Goal: Information Seeking & Learning: Learn about a topic

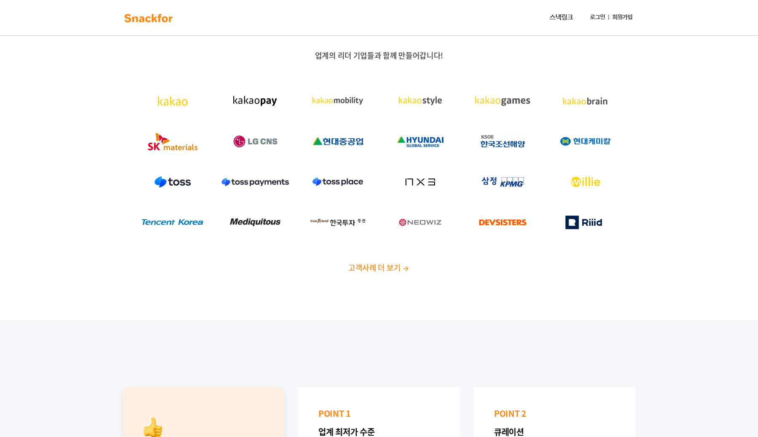
click at [353, 202] on div at bounding box center [337, 182] width 82 height 40
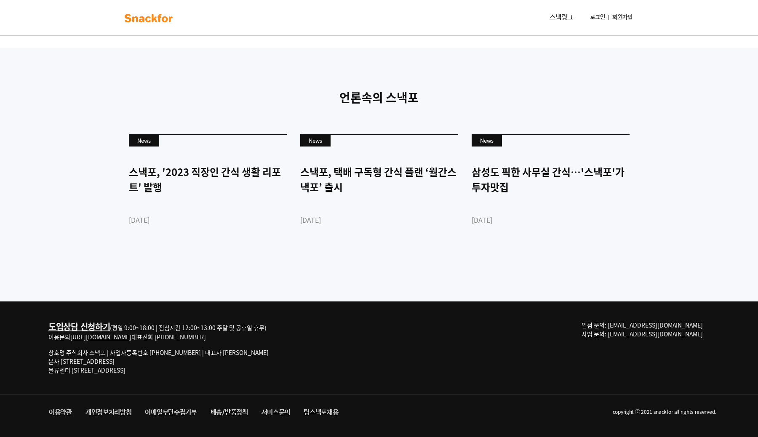
scroll to position [1952, 0]
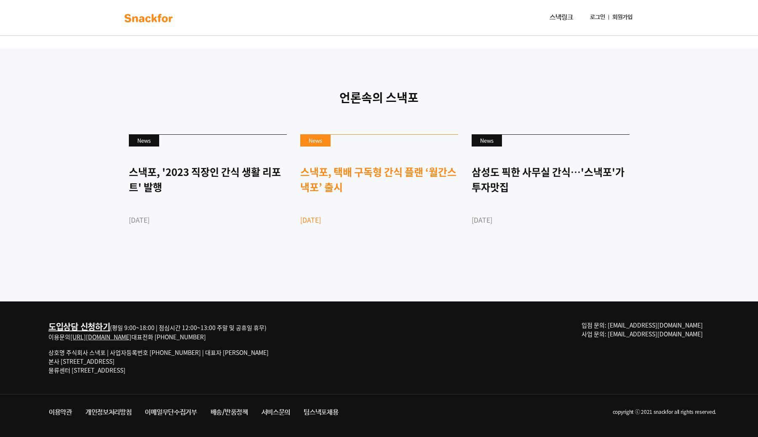
click at [385, 254] on link "News 스낵포, 택배 구독형 간식 플랜 ‘월간스낵포’ 출시 [DATE]" at bounding box center [379, 194] width 158 height 120
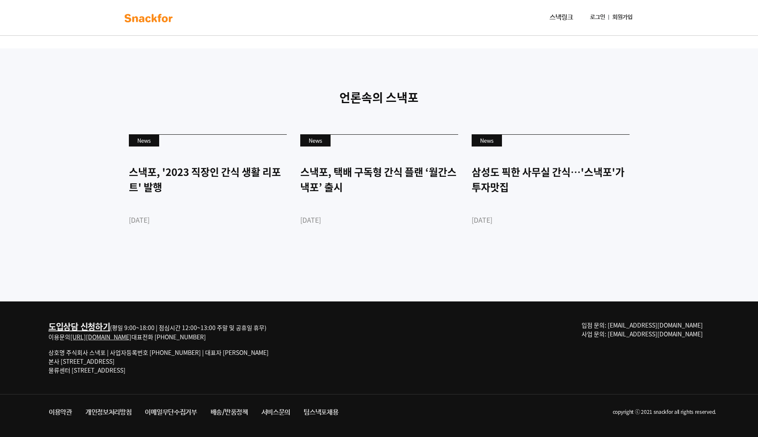
click at [382, 261] on div "News 스낵포, '2023 직장인 간식 생활 리포트' 발행 2023-03-28 News 스낵포, 택배 구독형 간식 플랜 ‘월간스낵포’ 출시 …" at bounding box center [379, 194] width 526 height 133
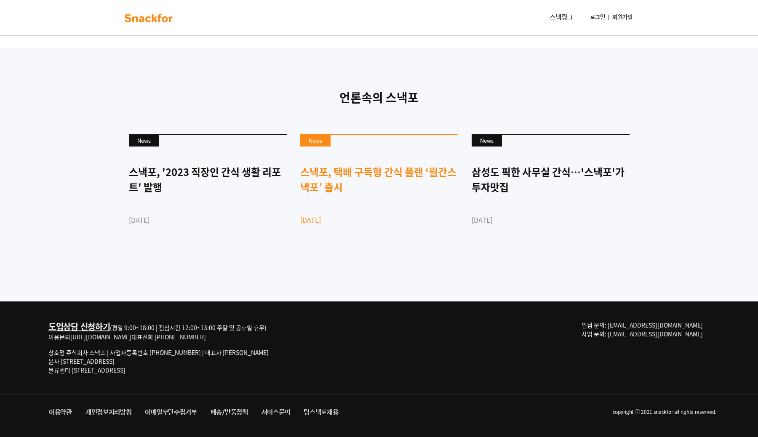
click at [373, 194] on div "스낵포, 택배 구독형 간식 플랜 ‘월간스낵포’ 출시" at bounding box center [379, 179] width 158 height 30
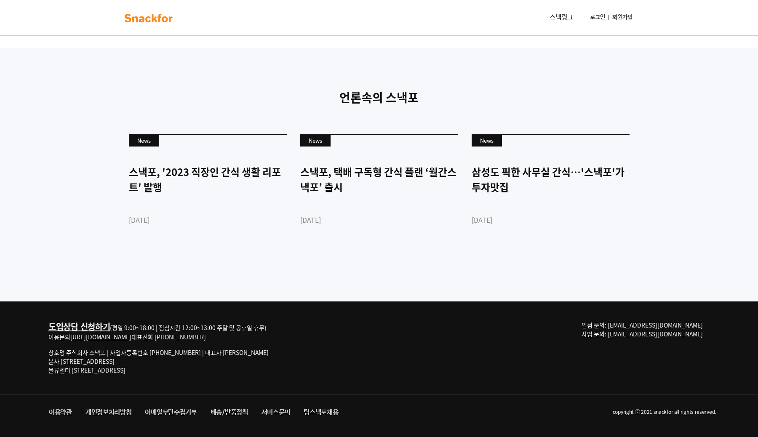
click at [311, 101] on div "언론속의 스낵포 News 스낵포, '2023 직장인 간식 생활 리포트' 발행 2023-03-28 News 스낵포, 택배 구독형 간식 플랜 ‘월…" at bounding box center [379, 174] width 758 height 253
click at [295, 98] on div "언론속의 스낵포 News 스낵포, '2023 직장인 간식 생활 리포트' 발행 [DATE] News 스낵포, 택배 구독형 간식 플랜 ‘월간스낵포…" at bounding box center [379, 174] width 758 height 253
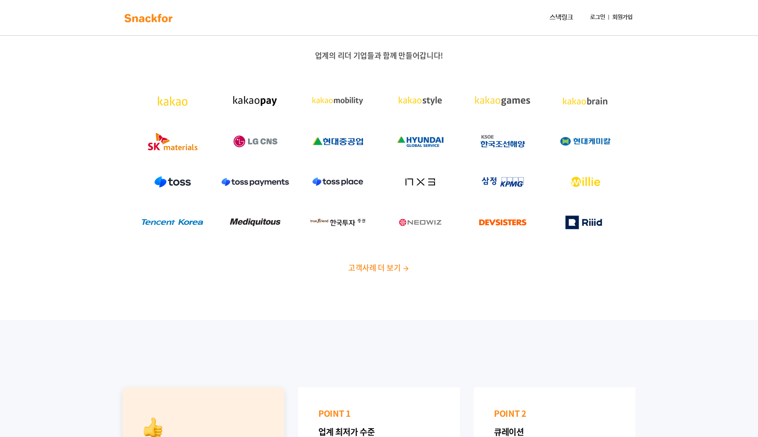
click at [159, 14] on img at bounding box center [148, 17] width 53 height 13
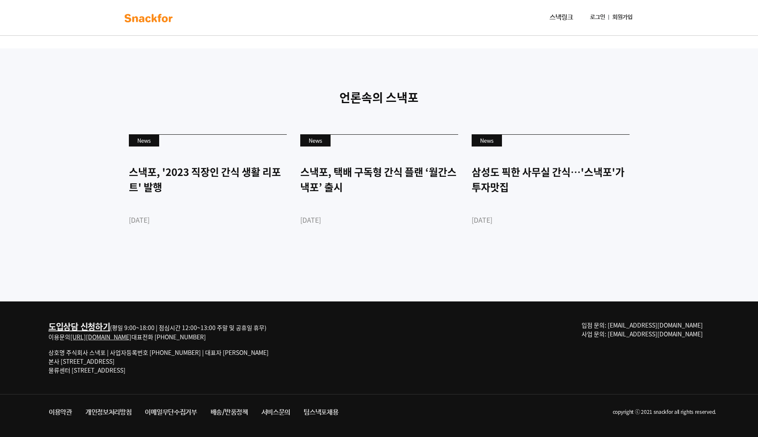
scroll to position [2001, 0]
click at [486, 179] on div "삼성도 픽한 사무실 간식…'스낵포'가 투자맛집" at bounding box center [550, 179] width 158 height 30
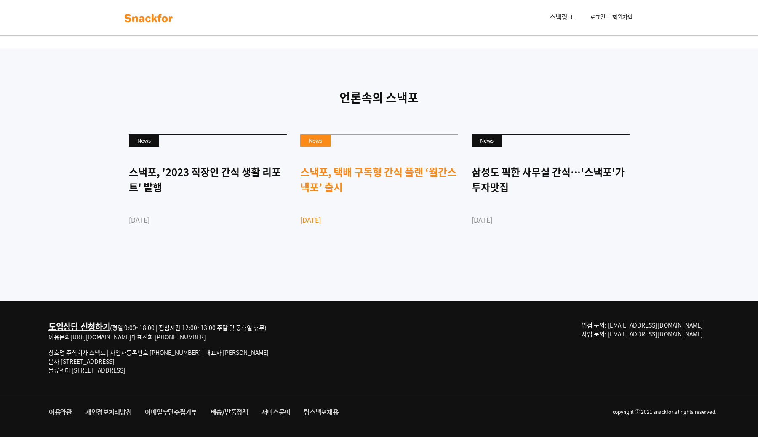
click at [338, 185] on div "스낵포, 택배 구독형 간식 플랜 ‘월간스낵포’ 출시" at bounding box center [379, 179] width 158 height 30
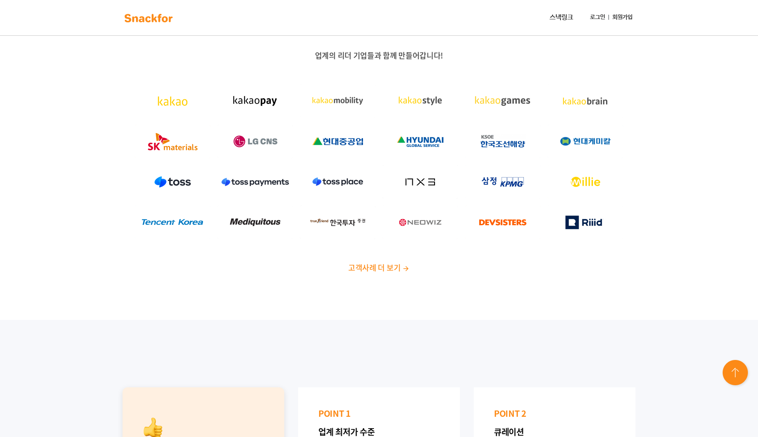
click at [721, 380] on img at bounding box center [736, 373] width 30 height 30
click at [726, 378] on img at bounding box center [736, 373] width 30 height 30
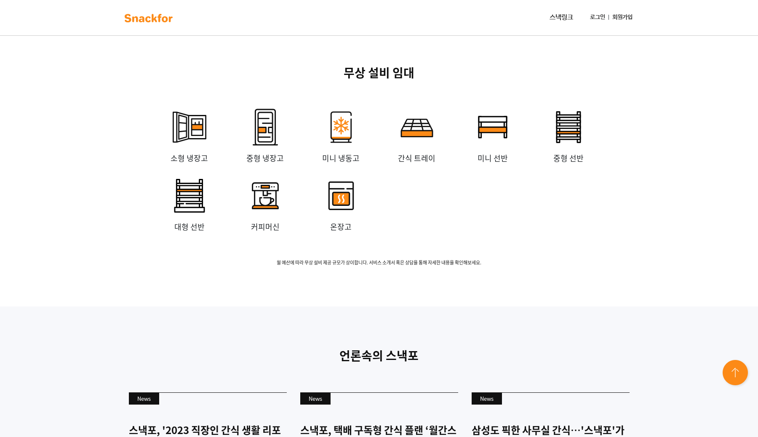
scroll to position [2001, 0]
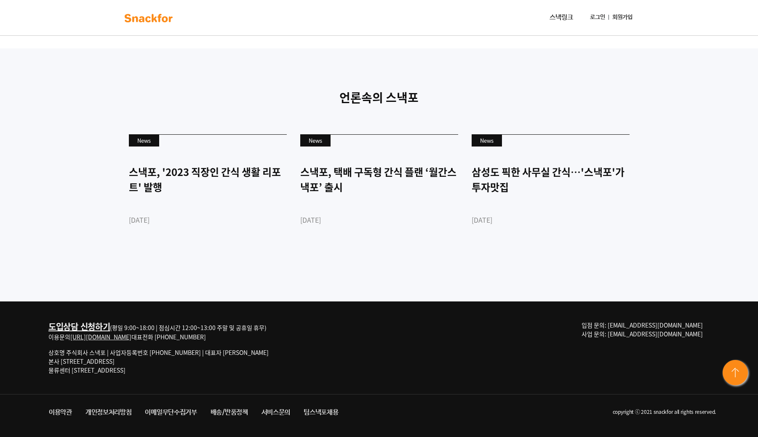
click at [133, 332] on div "도입상담 신청하기 (평일 9:00~18:00 | 점심시간 12:00~13:00 주말 및 공휴일 휴무) 이용문의 http://snackfor.c…" at bounding box center [158, 331] width 220 height 21
click at [130, 338] on link "[URL][DOMAIN_NAME]" at bounding box center [100, 337] width 61 height 8
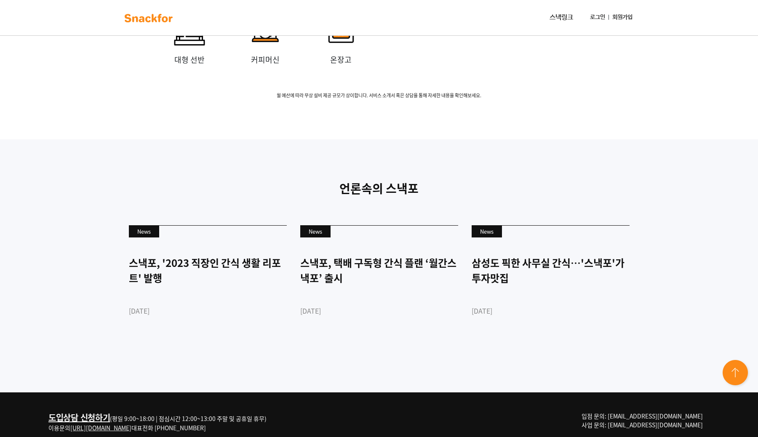
scroll to position [1742, 0]
